Goal: Task Accomplishment & Management: Manage account settings

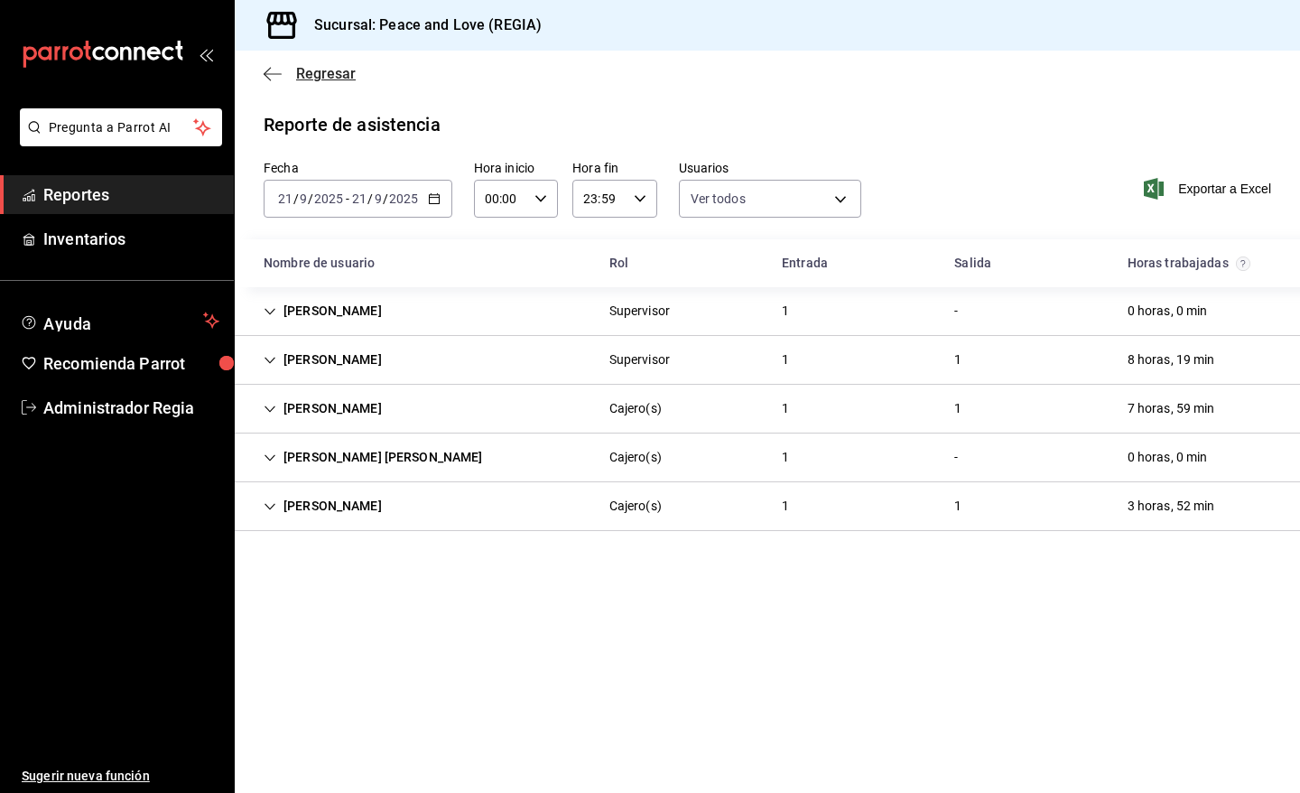
click at [330, 79] on span "Regresar" at bounding box center [326, 73] width 60 height 17
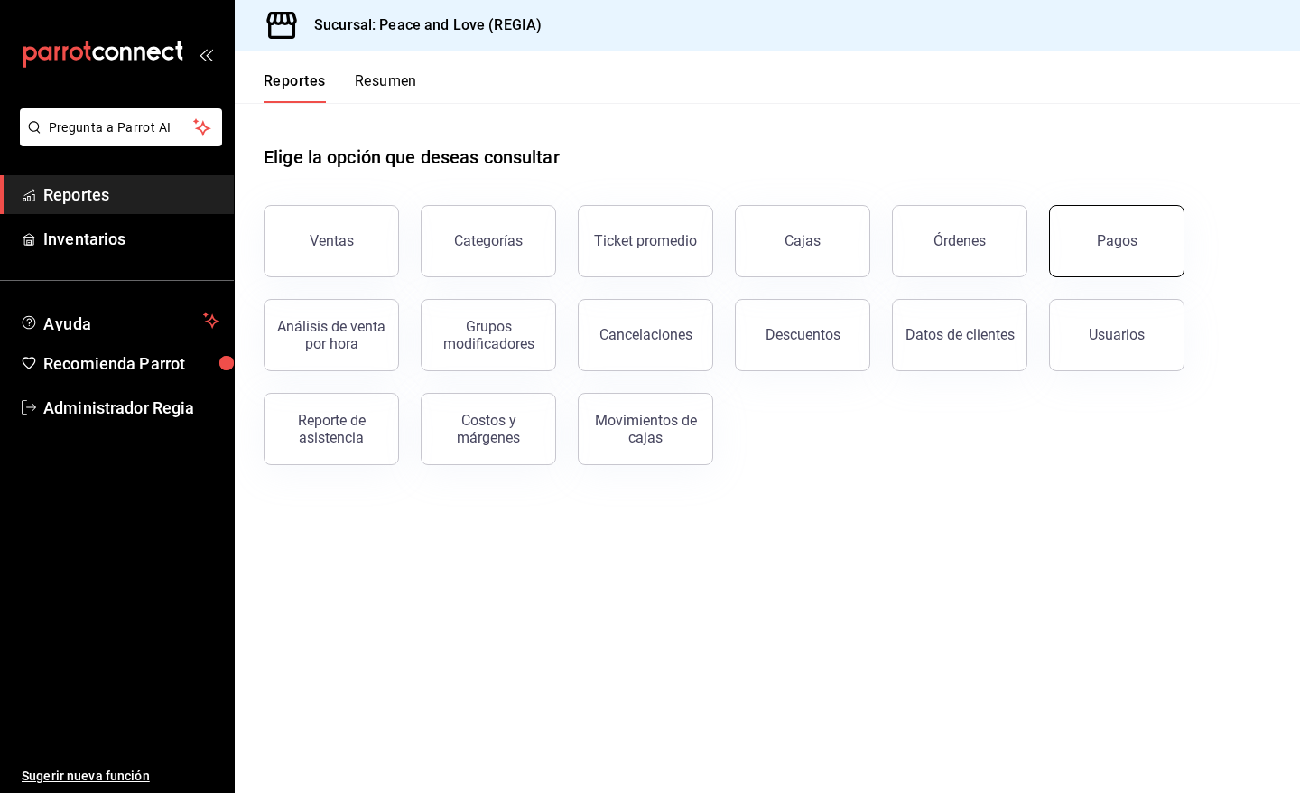
click at [1160, 257] on button "Pagos" at bounding box center [1116, 241] width 135 height 72
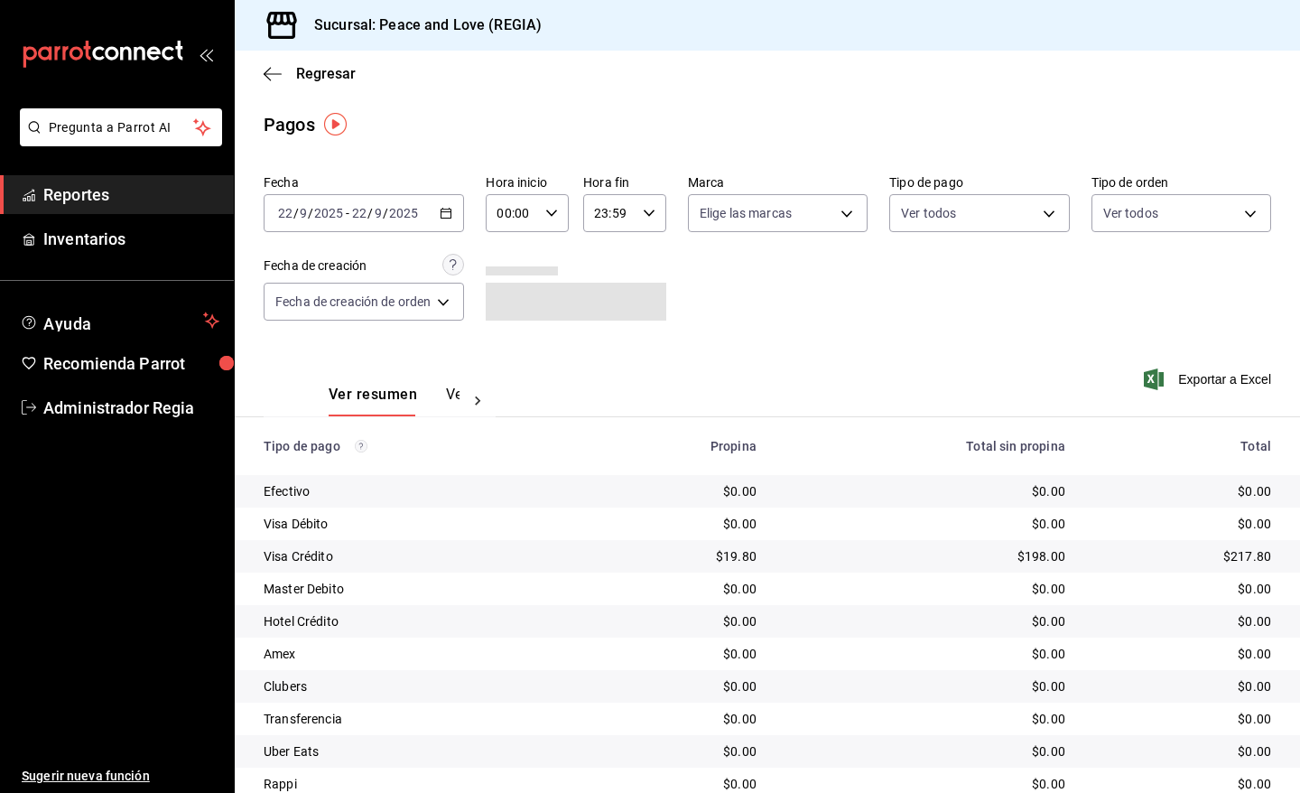
click at [456, 221] on div "2025-09-22 22 / 9 / 2025 - 2025-09-22 22 / 9 / 2025" at bounding box center [364, 213] width 200 height 38
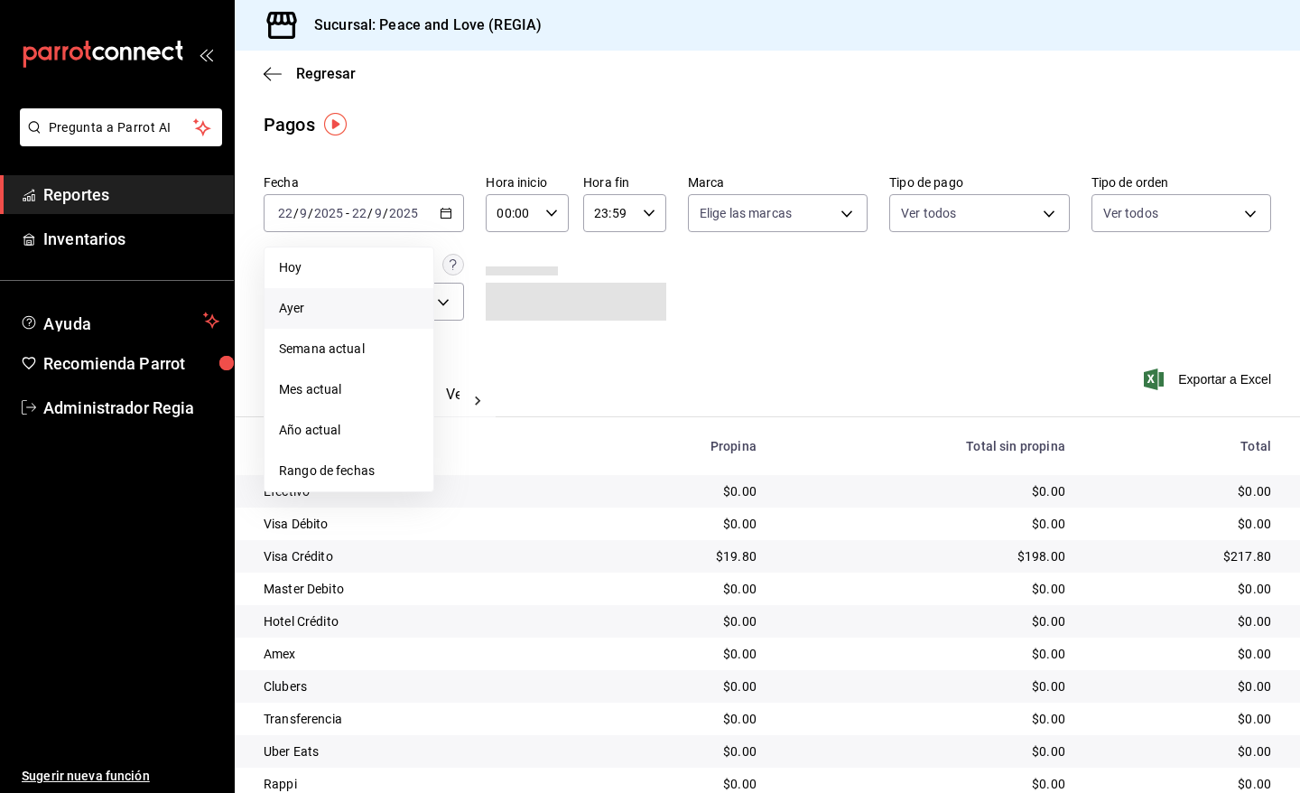
click at [316, 304] on span "Ayer" at bounding box center [349, 308] width 140 height 19
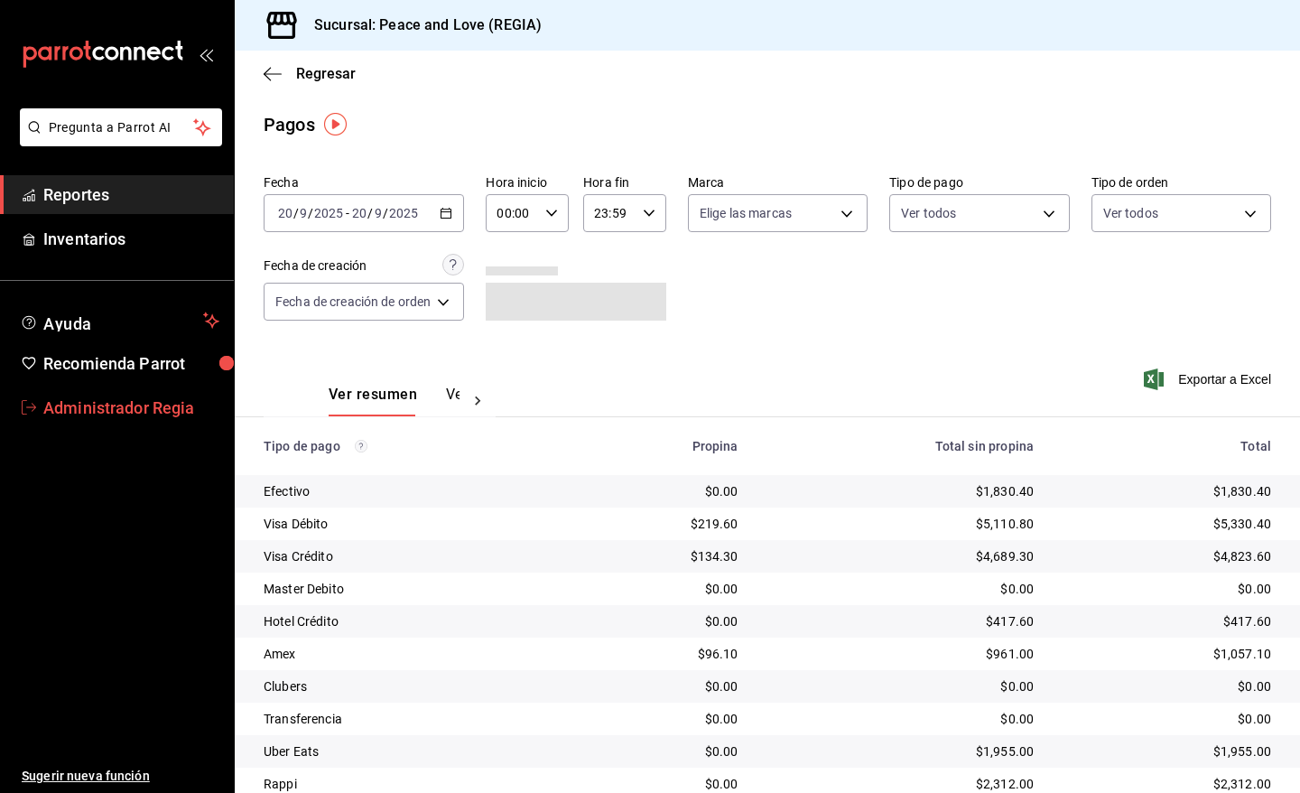
click at [46, 395] on span "Administrador Regia" at bounding box center [131, 407] width 176 height 24
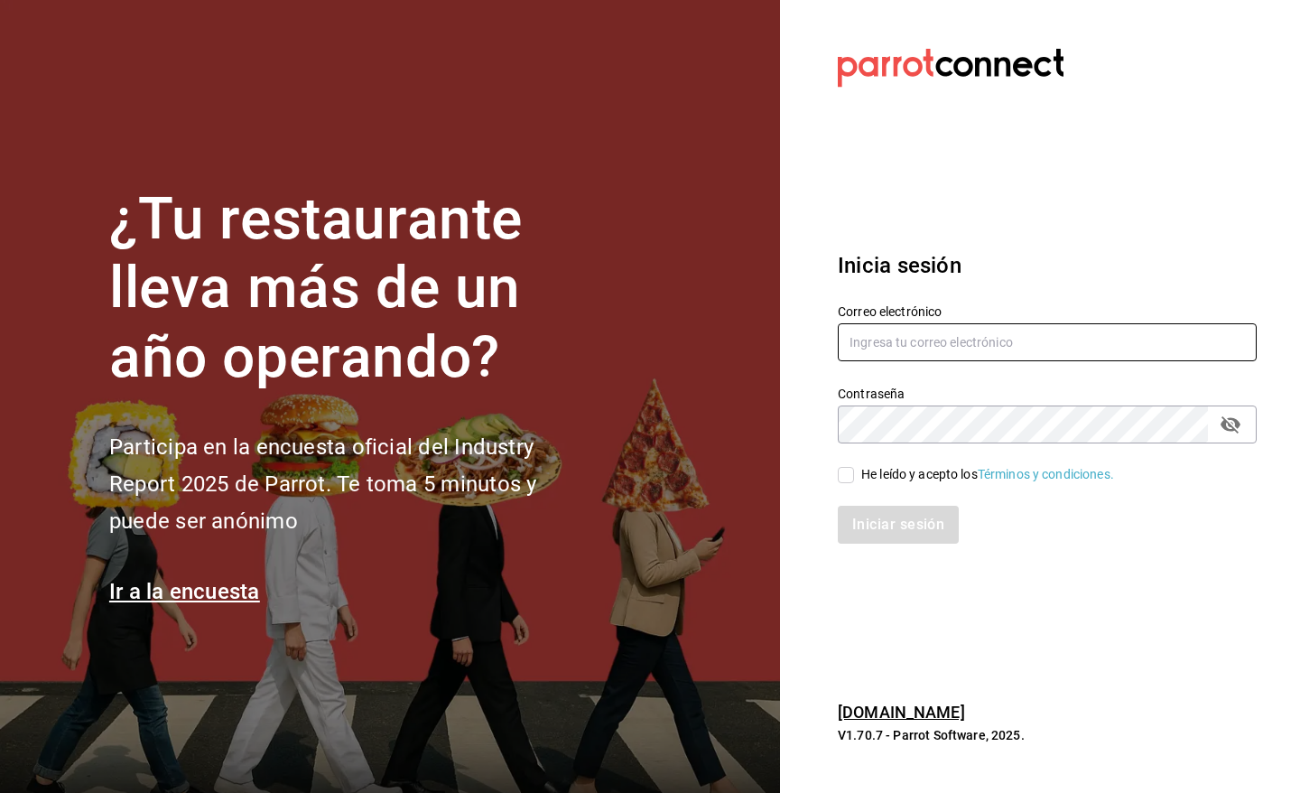
type input "[EMAIL_ADDRESS][DOMAIN_NAME]"
click at [842, 468] on input "He leído y acepto los Términos y condiciones." at bounding box center [846, 475] width 16 height 16
checkbox input "true"
click at [856, 506] on button "Iniciar sesión" at bounding box center [899, 525] width 123 height 38
click at [1106, 168] on section "Datos incorrectos. Verifica que tu Correo o Contraseña estén bien escritos. Ini…" at bounding box center [1040, 396] width 520 height 793
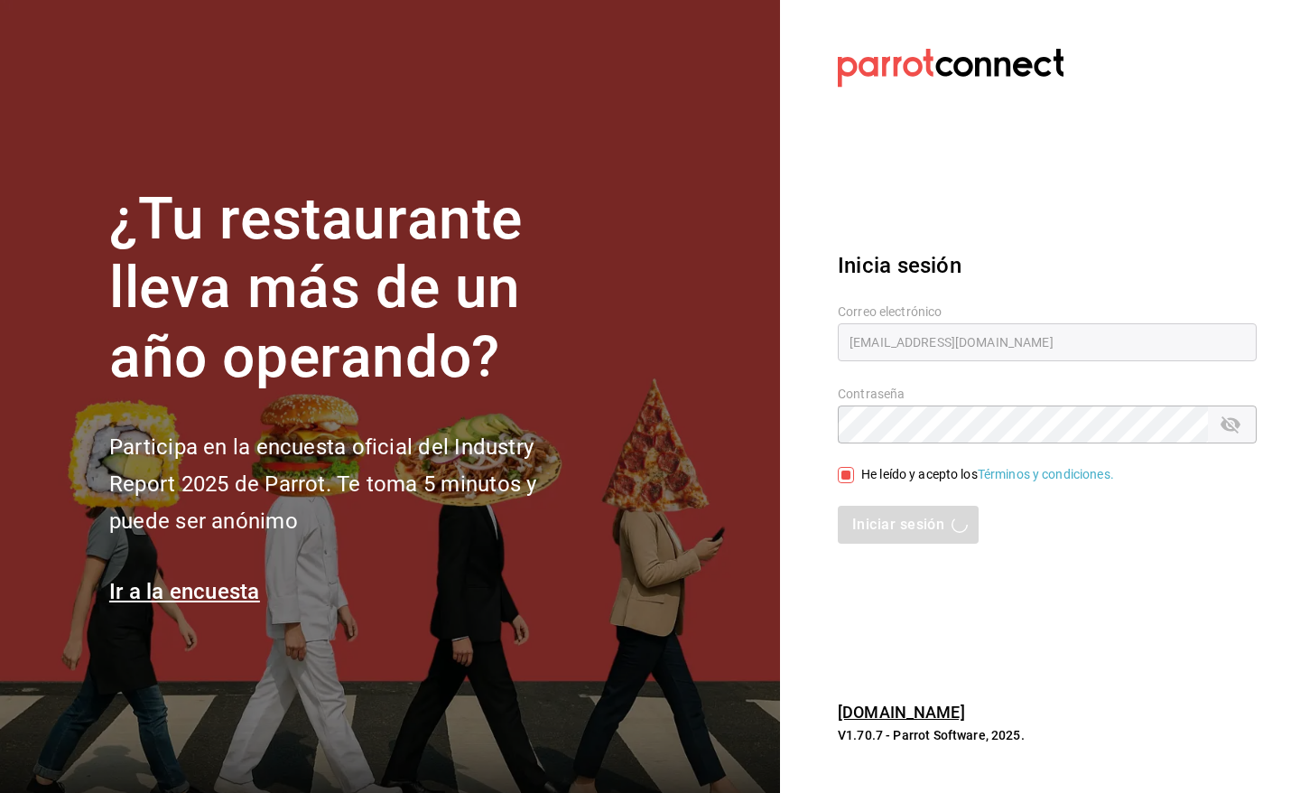
click at [1134, 293] on div "Correo electrónico pr@peace.com" at bounding box center [1036, 323] width 441 height 82
click at [906, 562] on div "Inicia sesión Correo electrónico pr@peace.com Contraseña Contraseña He leído y …" at bounding box center [1047, 397] width 419 height 339
click at [905, 557] on div "Inicia sesión Correo electrónico pr@peace.com Contraseña Contraseña He leído y …" at bounding box center [1047, 397] width 419 height 339
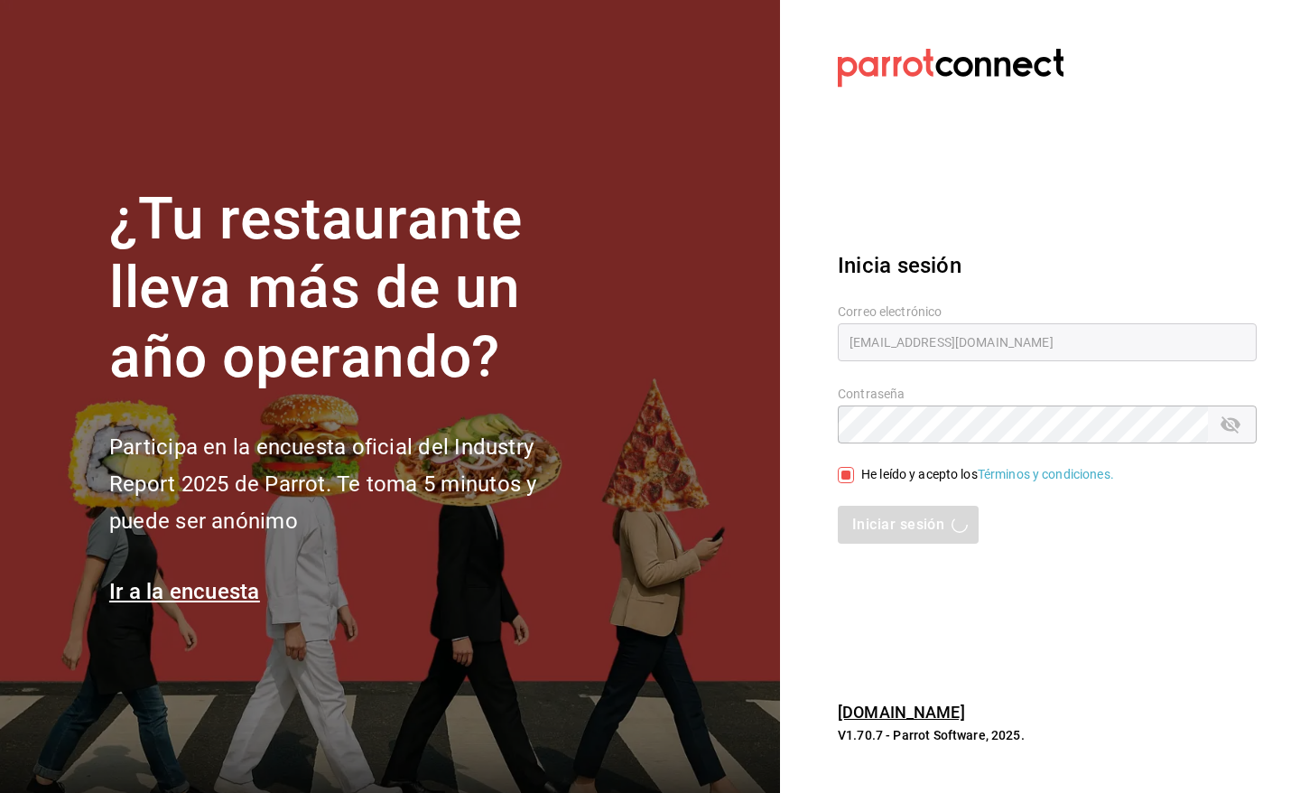
click at [952, 507] on div "Iniciar sesión" at bounding box center [1047, 525] width 419 height 38
click at [953, 507] on div "Iniciar sesión" at bounding box center [1047, 525] width 419 height 38
click at [953, 511] on div "Iniciar sesión" at bounding box center [1047, 525] width 419 height 38
drag, startPoint x: 953, startPoint y: 511, endPoint x: 905, endPoint y: 520, distance: 49.6
click at [915, 520] on div "Iniciar sesión" at bounding box center [1047, 525] width 419 height 38
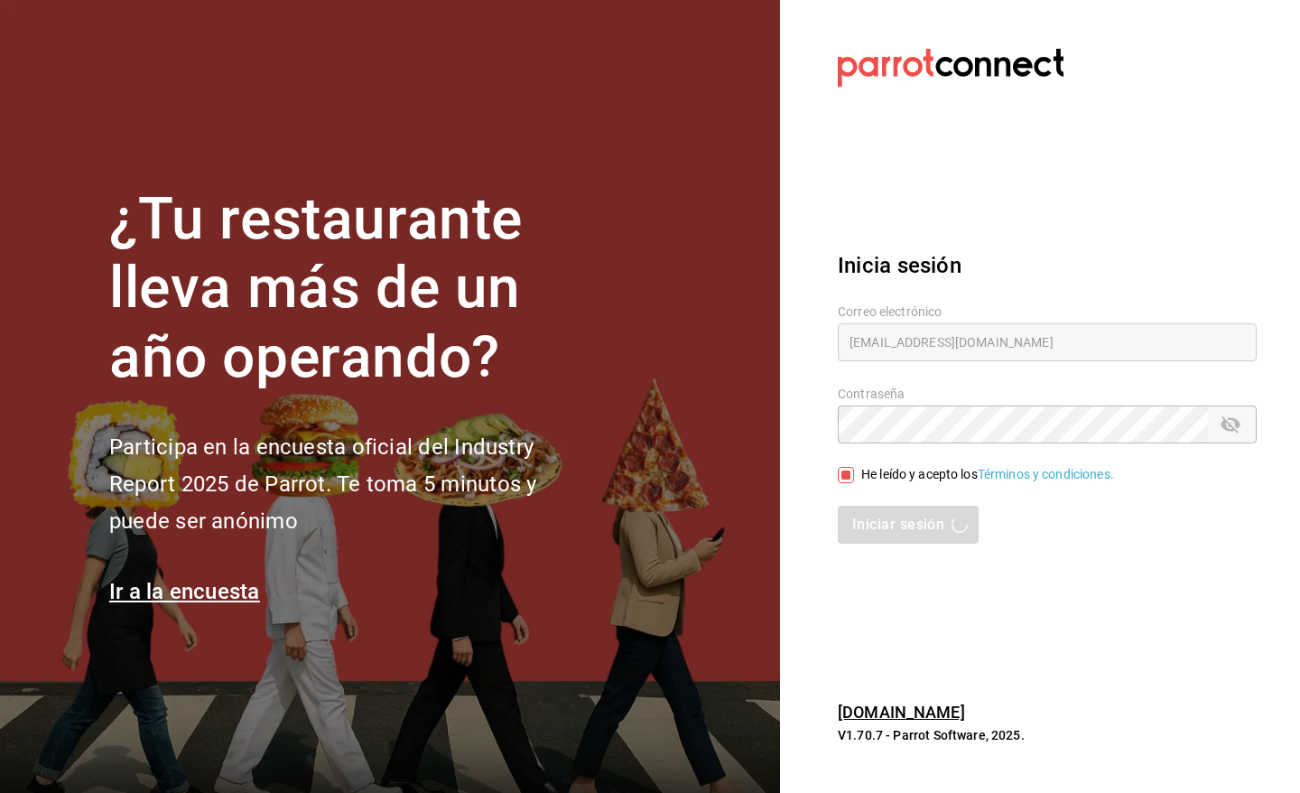
click at [901, 520] on div "Iniciar sesión" at bounding box center [1047, 525] width 419 height 38
drag, startPoint x: 901, startPoint y: 520, endPoint x: 227, endPoint y: 28, distance: 834.8
click at [602, 327] on div "¿Tu restaurante lleva más de un año operando? Participa en la encuesta oficial …" at bounding box center [650, 396] width 1300 height 793
type input "[EMAIL_ADDRESS][DOMAIN_NAME]"
click at [865, 477] on div "He leído y acepto los Términos y condiciones." at bounding box center [987, 474] width 253 height 19
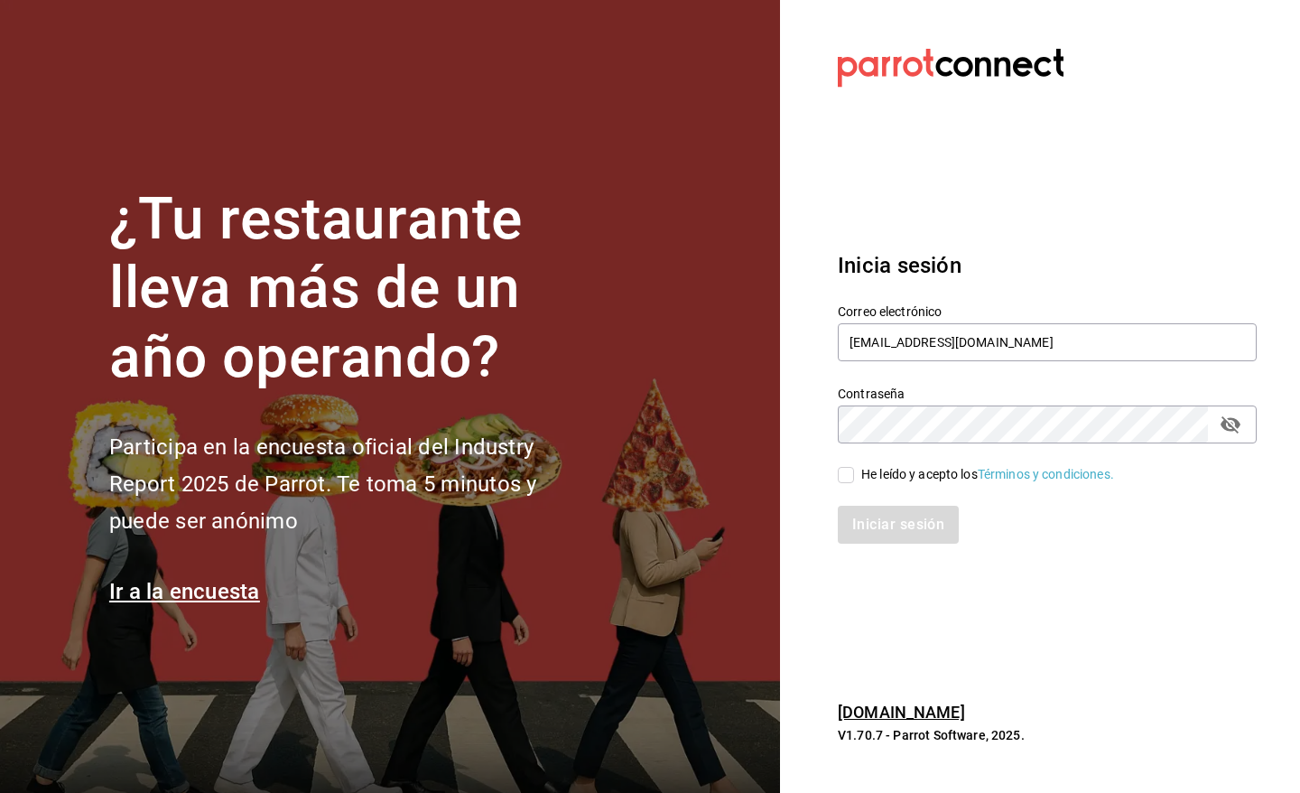
click at [854, 477] on input "He leído y acepto los Términos y condiciones." at bounding box center [846, 475] width 16 height 16
checkbox input "true"
click at [891, 521] on button "Iniciar sesión" at bounding box center [899, 525] width 123 height 38
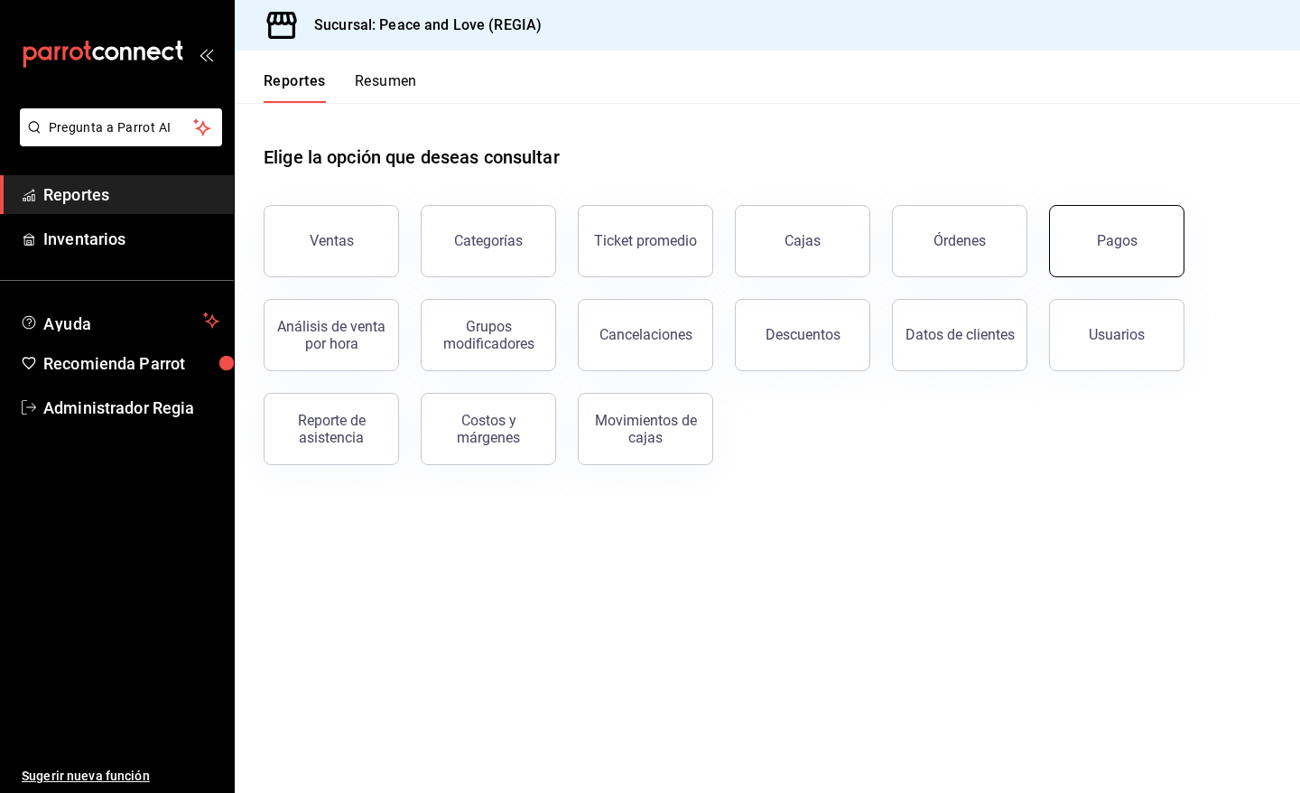
click at [1094, 245] on button "Pagos" at bounding box center [1116, 241] width 135 height 72
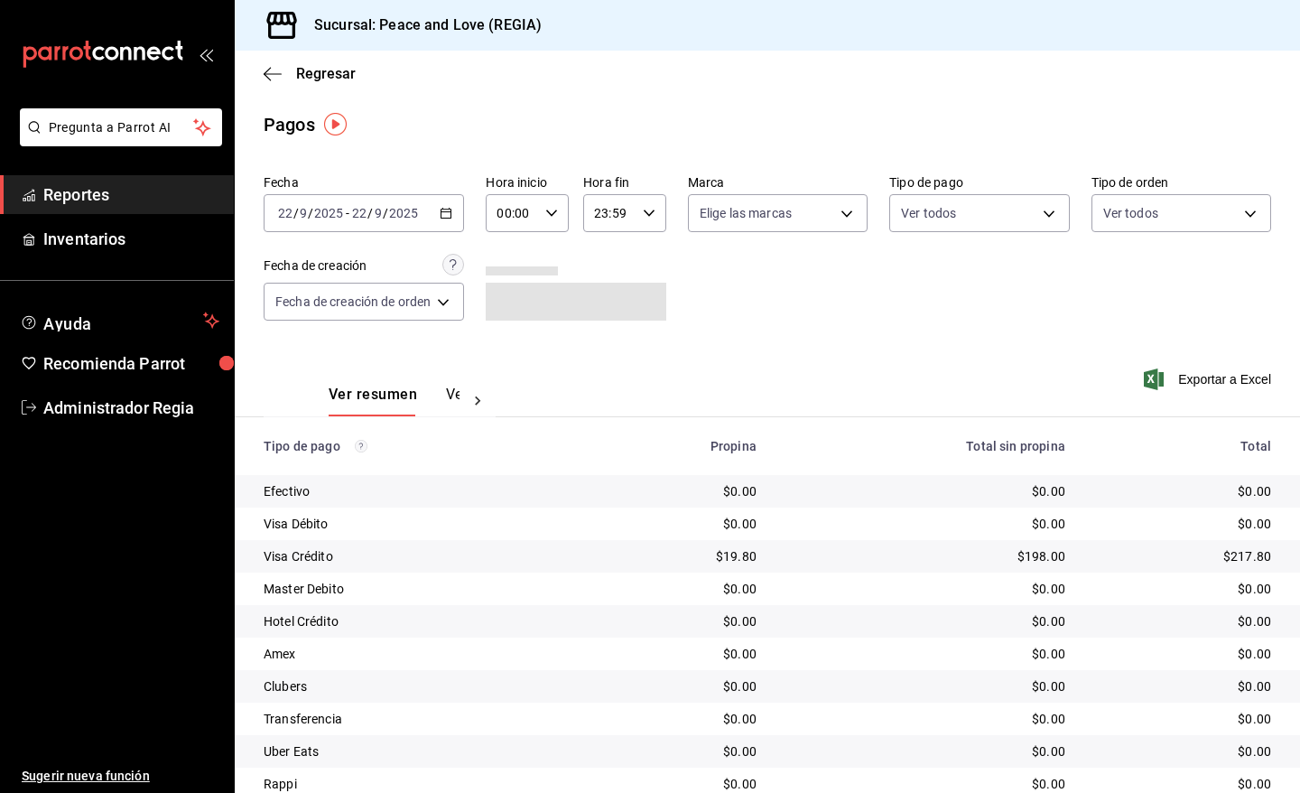
click at [452, 207] on icon "button" at bounding box center [446, 213] width 13 height 13
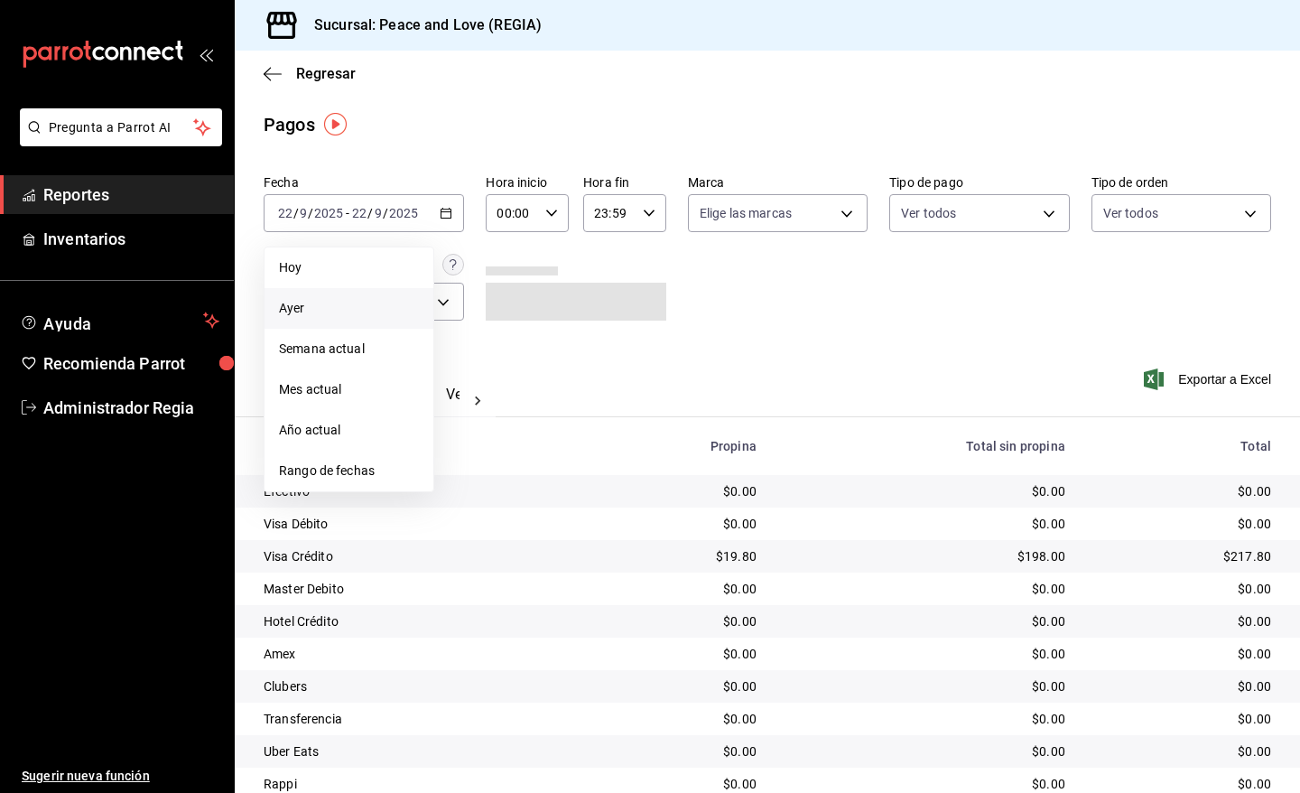
click at [308, 304] on span "Ayer" at bounding box center [349, 308] width 140 height 19
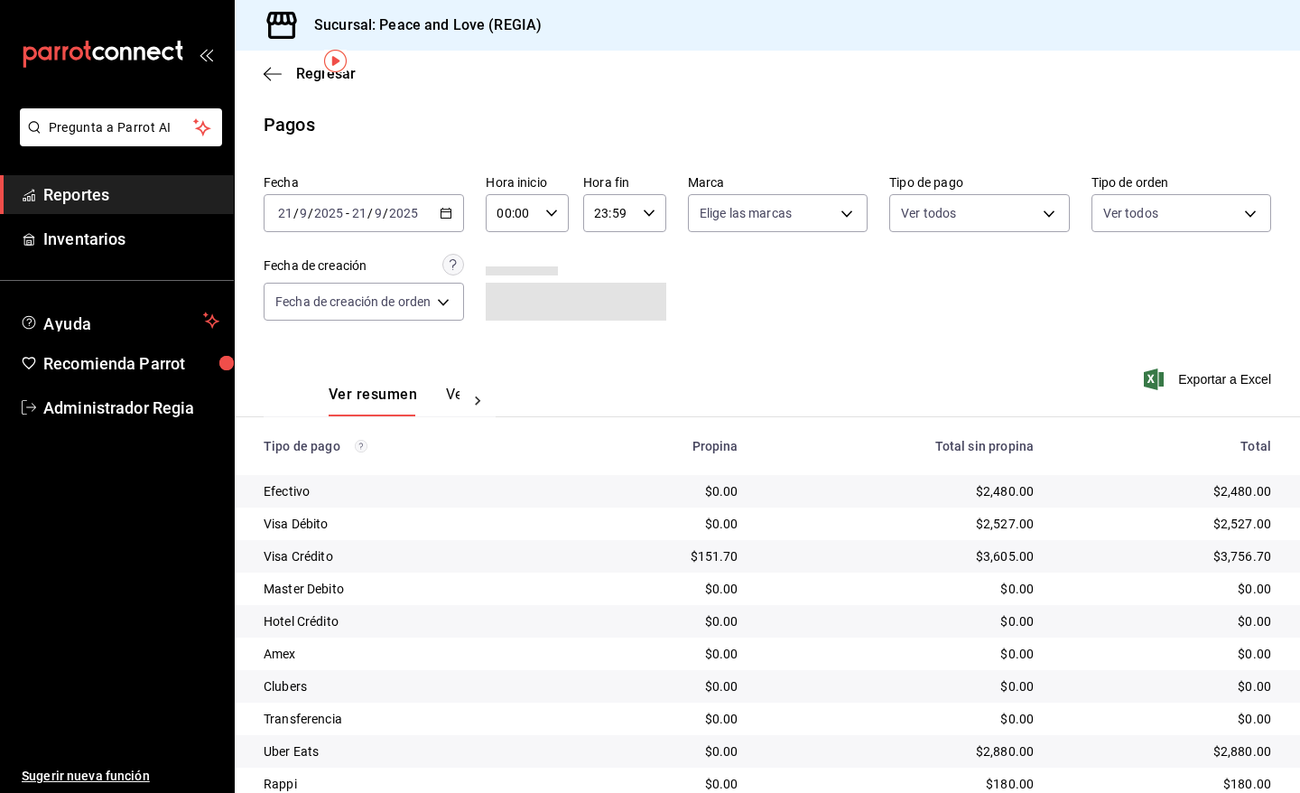
scroll to position [69, 0]
